Goal: Information Seeking & Learning: Obtain resource

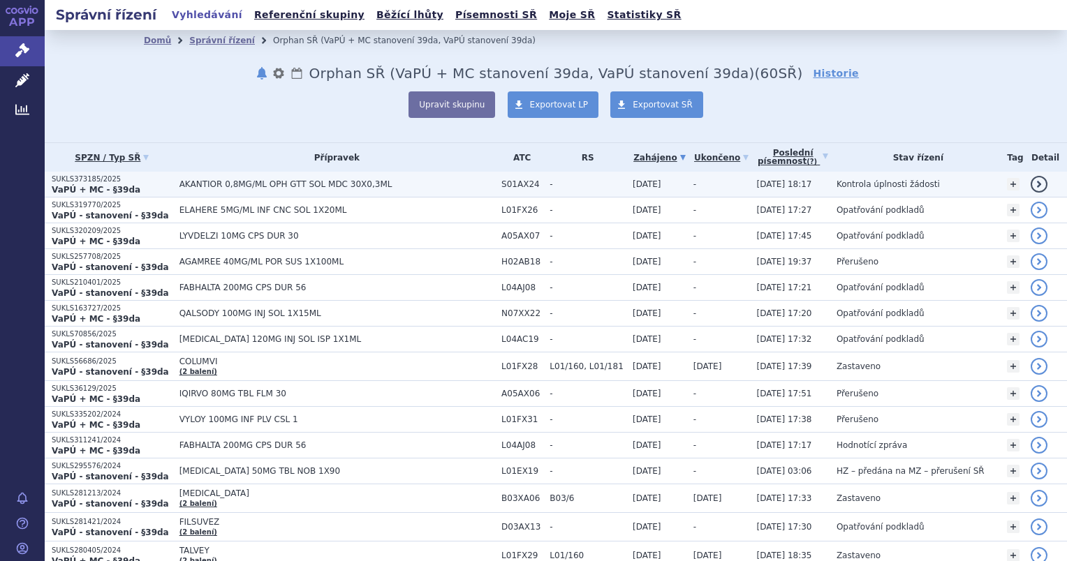
click at [274, 186] on span "AKANTIOR 0,8MG/ML OPH GTT SOL MDC 30X0,3ML" at bounding box center [336, 184] width 315 height 10
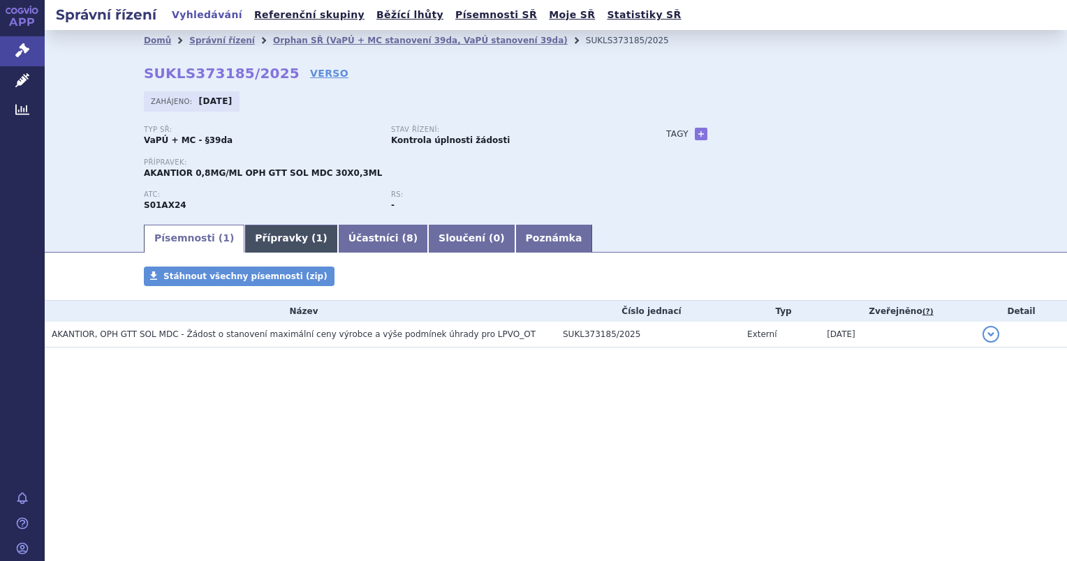
click at [280, 237] on link "Přípravky ( 1 )" at bounding box center [290, 239] width 93 height 28
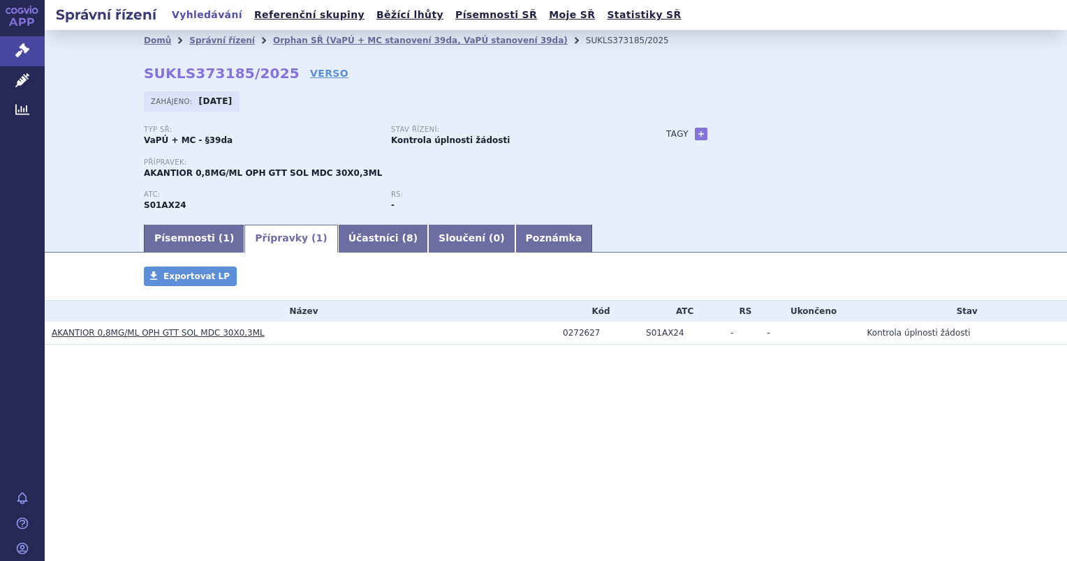
click at [209, 334] on link "AKANTIOR 0,8MG/ML OPH GTT SOL MDC 30X0,3ML" at bounding box center [158, 333] width 213 height 10
click at [338, 240] on link "Účastníci ( 8 )" at bounding box center [383, 239] width 90 height 28
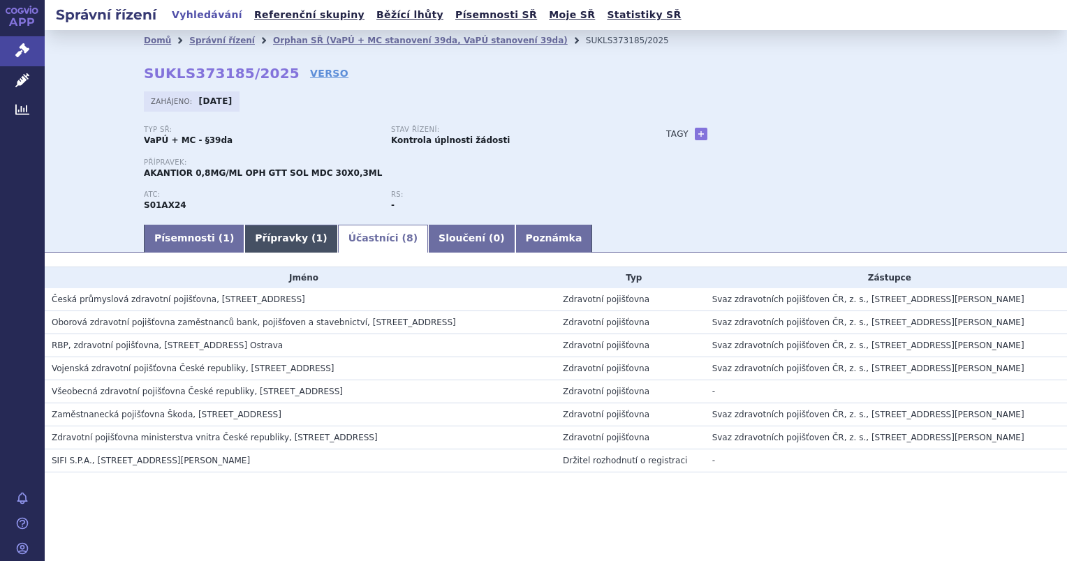
click at [290, 235] on link "Přípravky ( 1 )" at bounding box center [290, 239] width 93 height 28
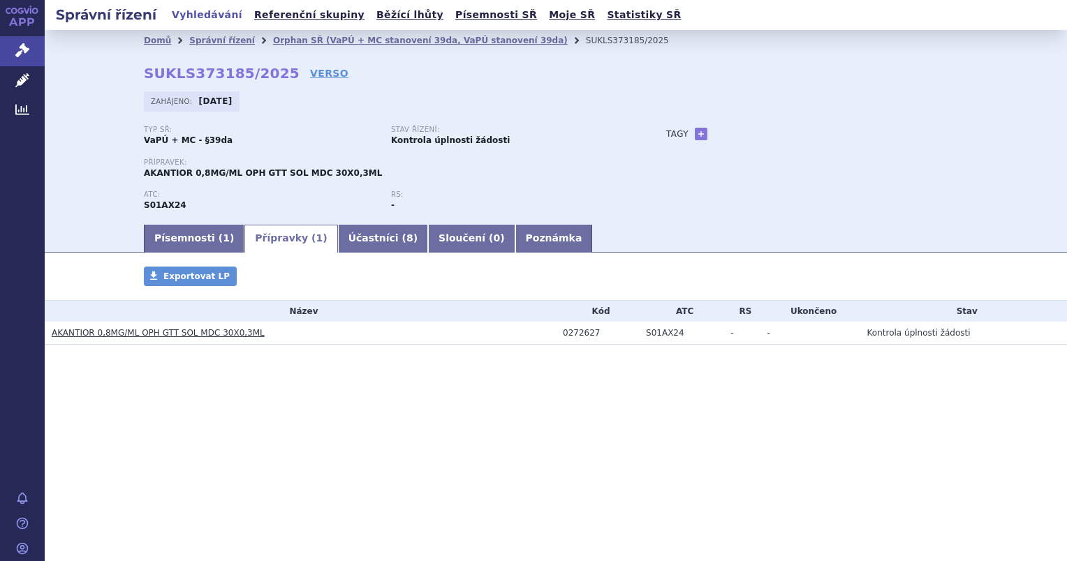
click at [201, 335] on link "AKANTIOR 0,8MG/ML OPH GTT SOL MDC 30X0,3ML" at bounding box center [158, 333] width 213 height 10
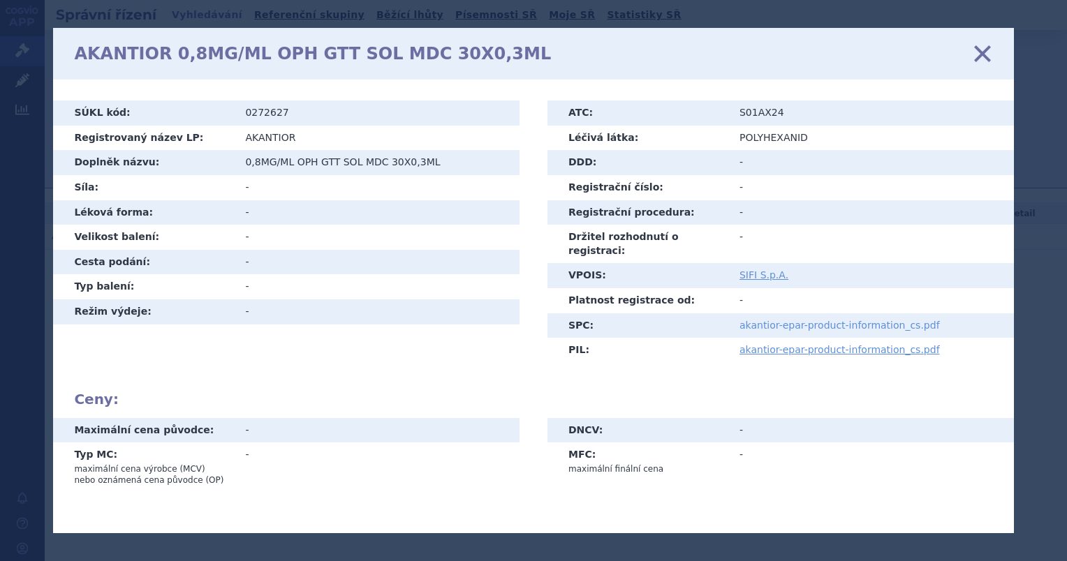
click at [761, 320] on link "akantior-epar-product-information_cs.pdf" at bounding box center [839, 325] width 200 height 11
